Goal: Use online tool/utility: Use online tool/utility

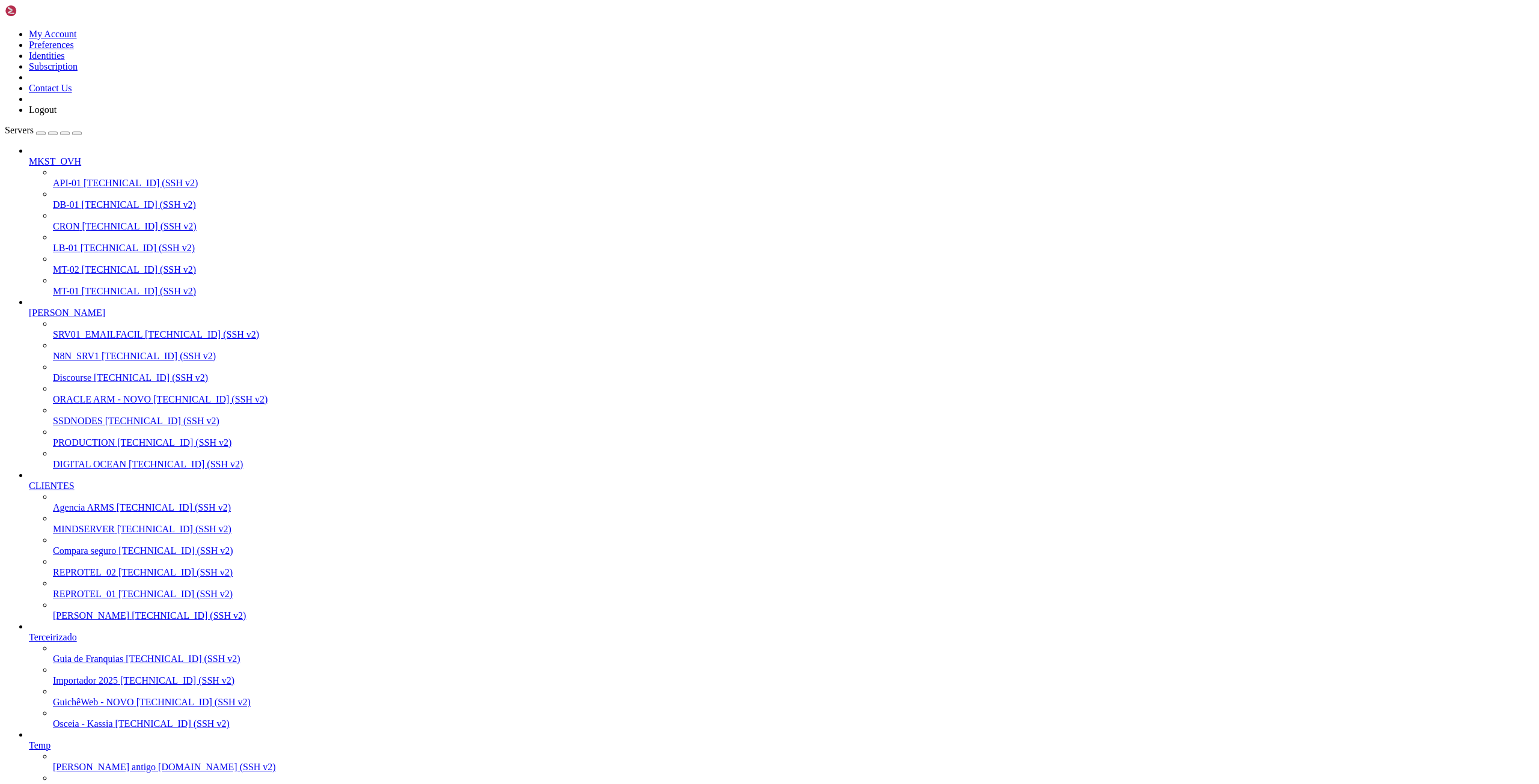
scroll to position [11, 1]
drag, startPoint x: 44, startPoint y: 1811, endPoint x: 766, endPoint y: 1814, distance: 722.0
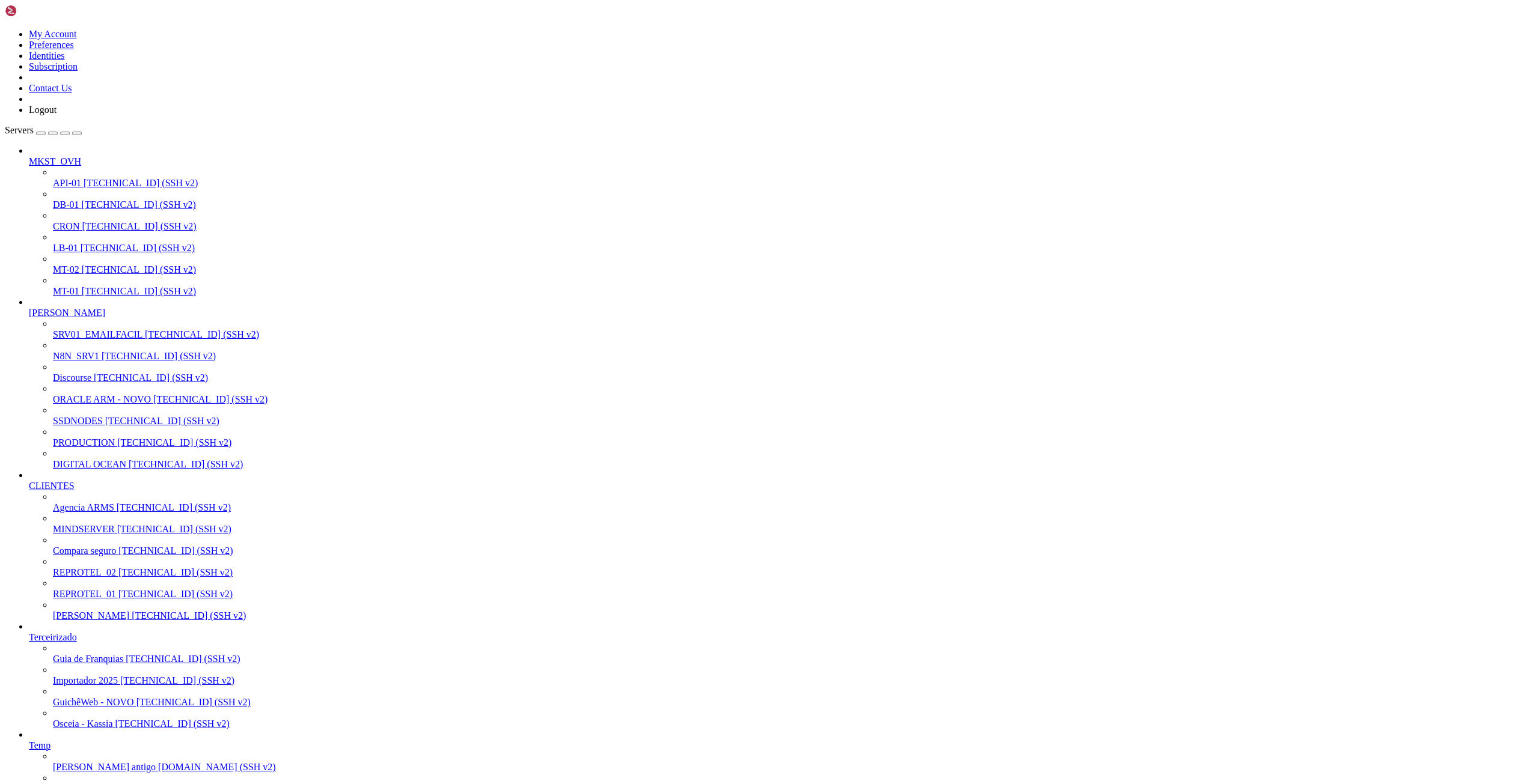
scroll to position [4453, 0]
drag, startPoint x: 174, startPoint y: 1431, endPoint x: 355, endPoint y: 1431, distance: 181.0
